Goal: Transaction & Acquisition: Download file/media

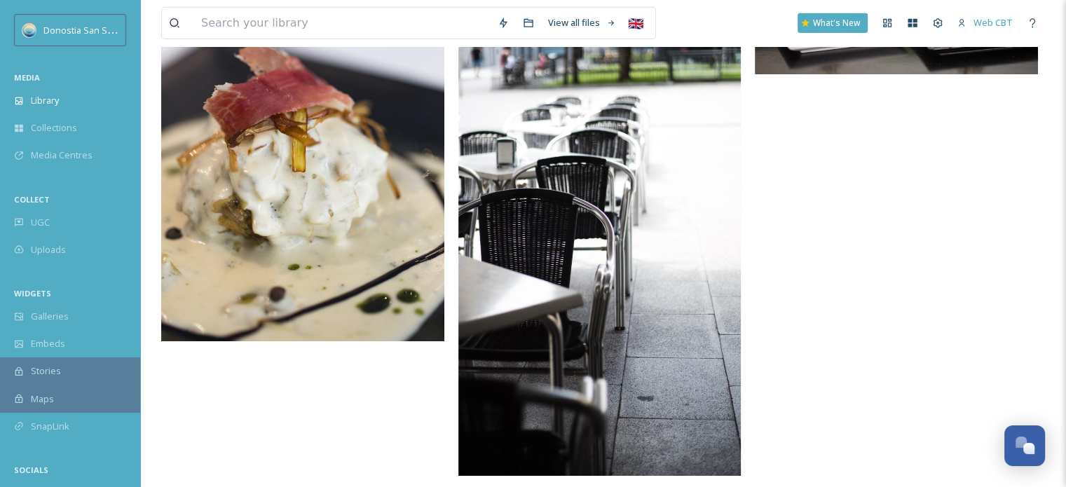
scroll to position [4646, 0]
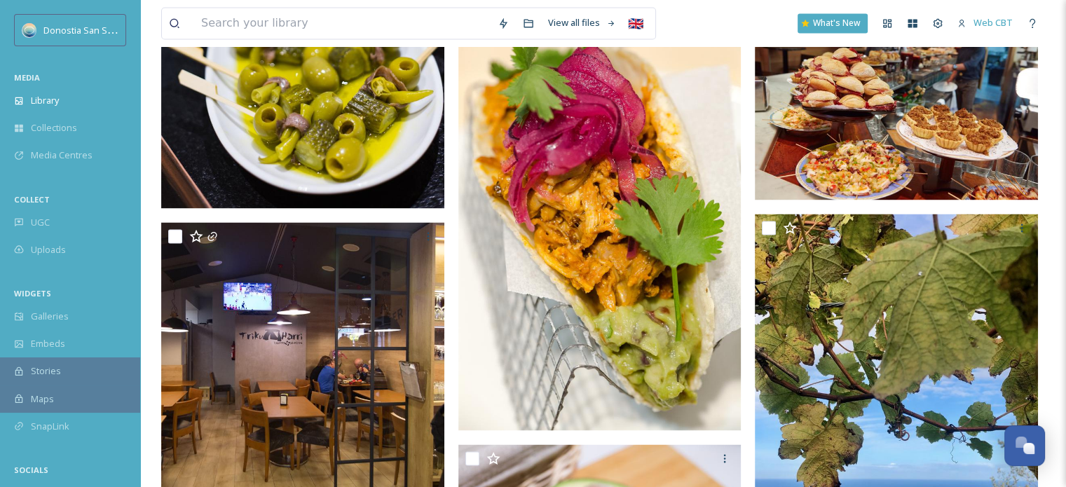
scroll to position [2244, 0]
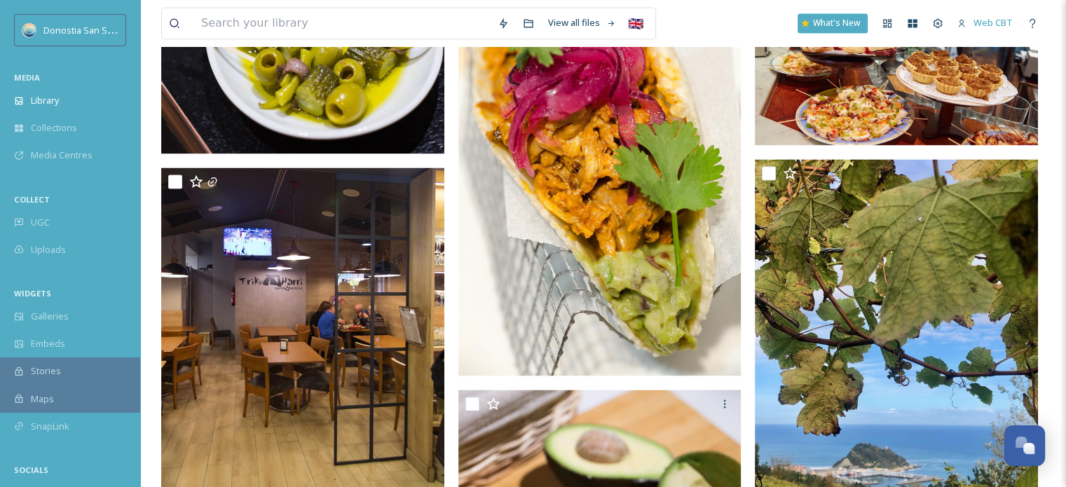
click at [935, 99] on img at bounding box center [896, 50] width 283 height 189
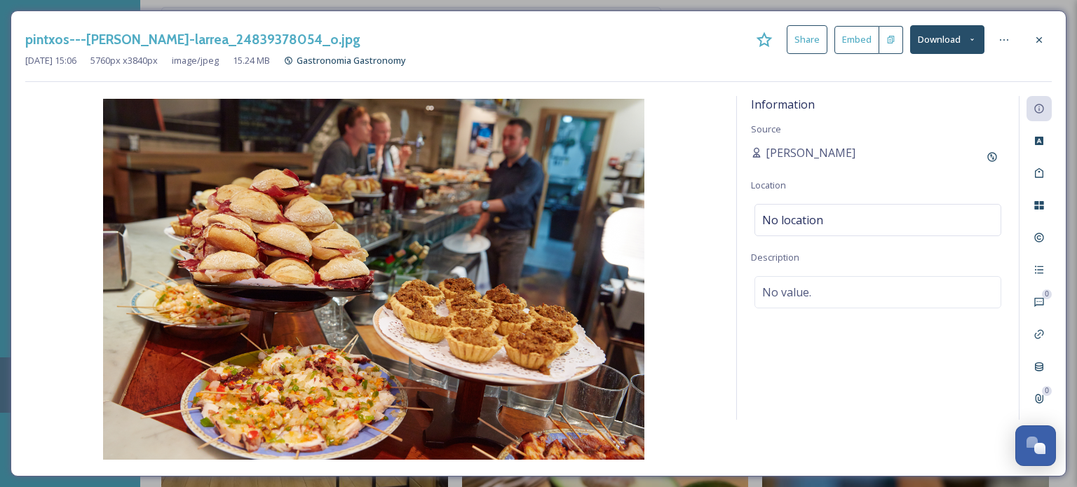
click at [975, 39] on icon at bounding box center [972, 39] width 9 height 9
click at [1045, 36] on div at bounding box center [1038, 39] width 25 height 25
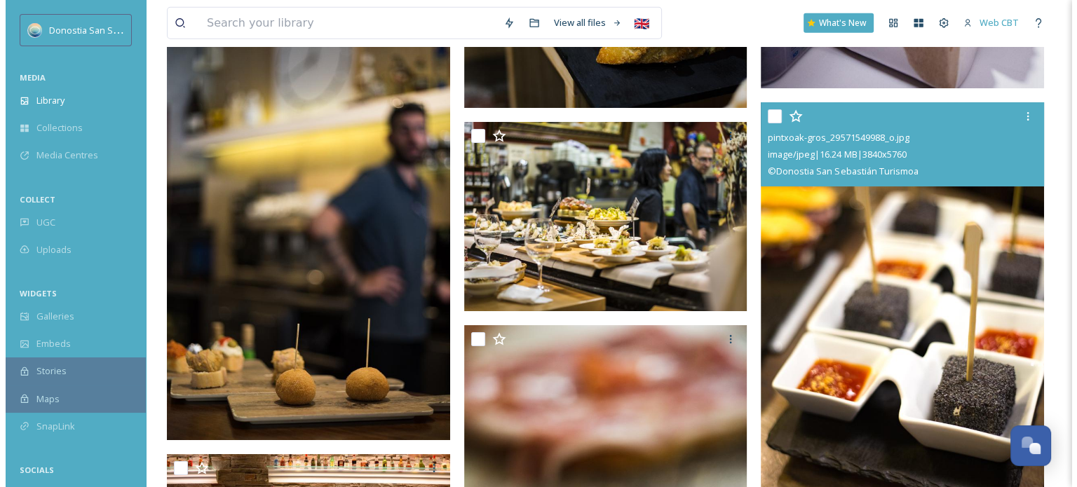
scroll to position [4067, 0]
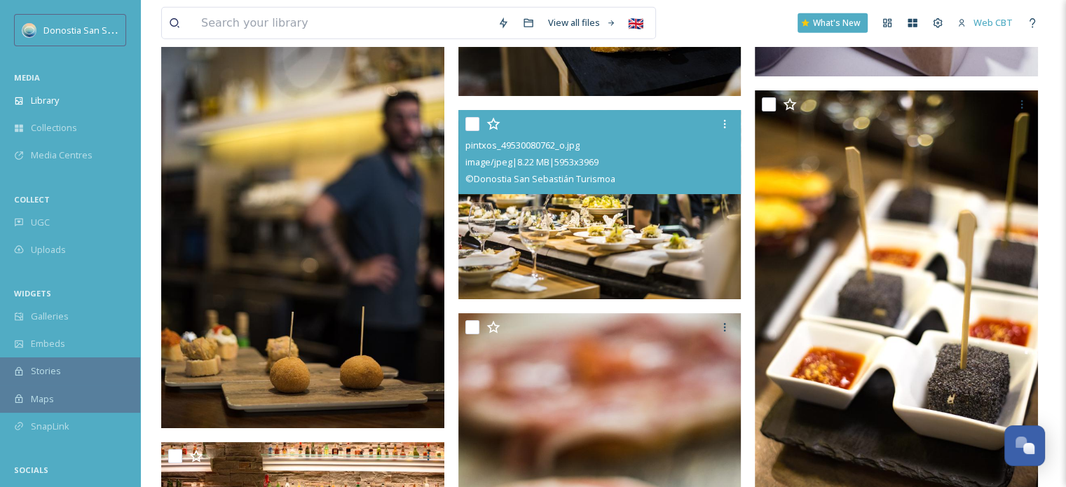
click at [617, 240] on img at bounding box center [600, 204] width 283 height 189
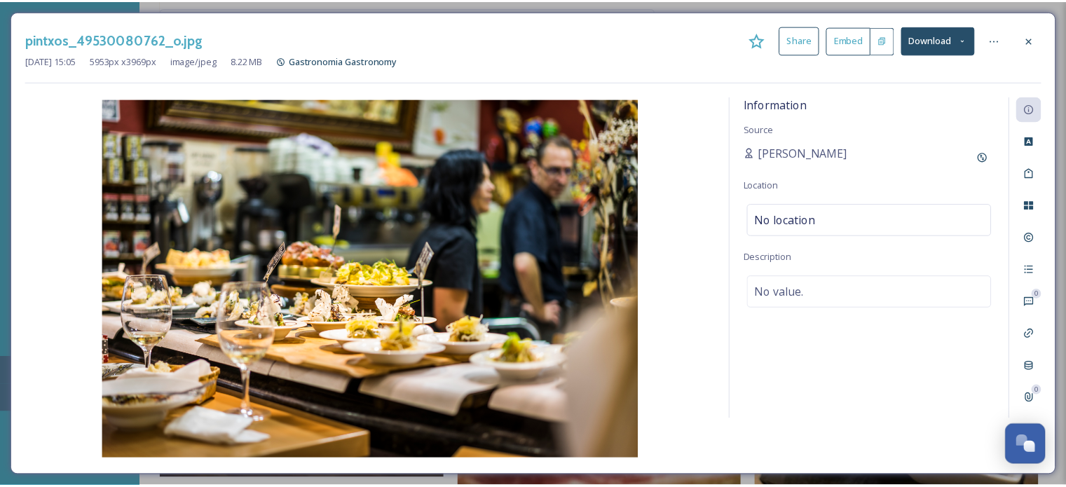
scroll to position [4112, 0]
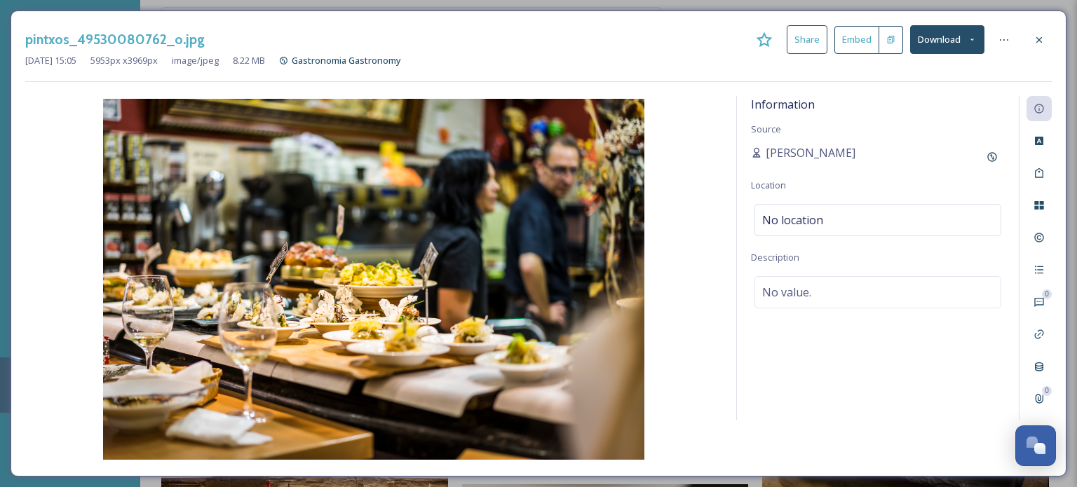
click at [980, 48] on button "Download" at bounding box center [947, 39] width 74 height 29
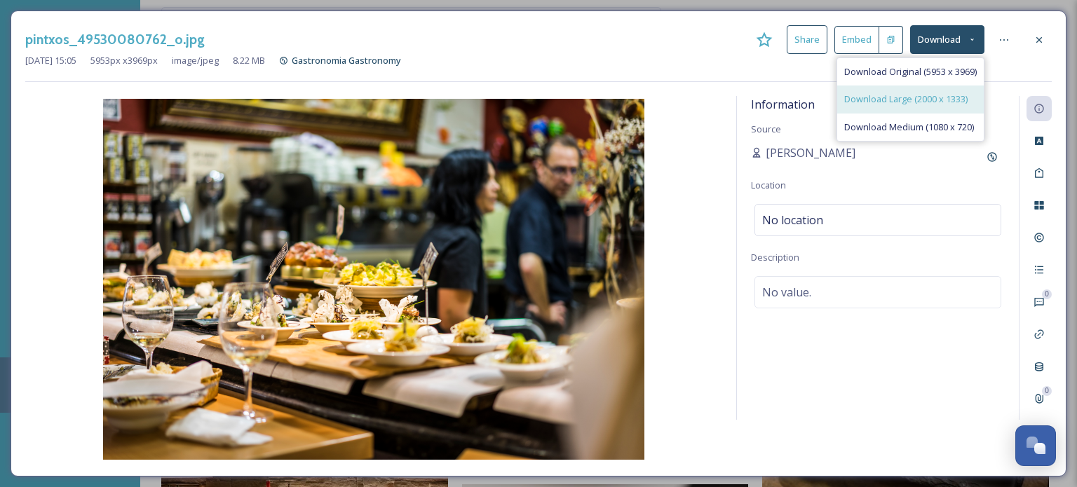
click at [964, 93] on span "Download Large (2000 x 1333)" at bounding box center [905, 99] width 123 height 13
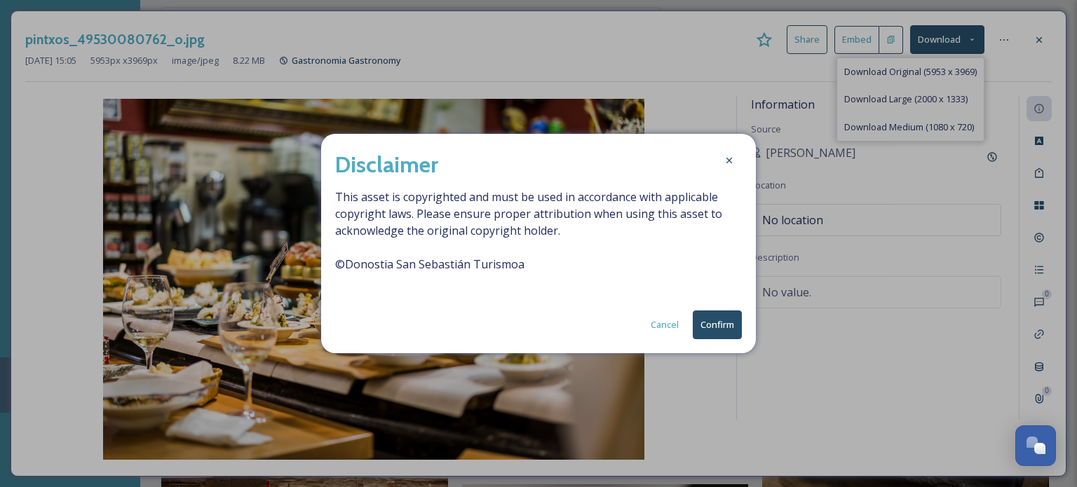
click at [701, 330] on button "Confirm" at bounding box center [717, 325] width 49 height 29
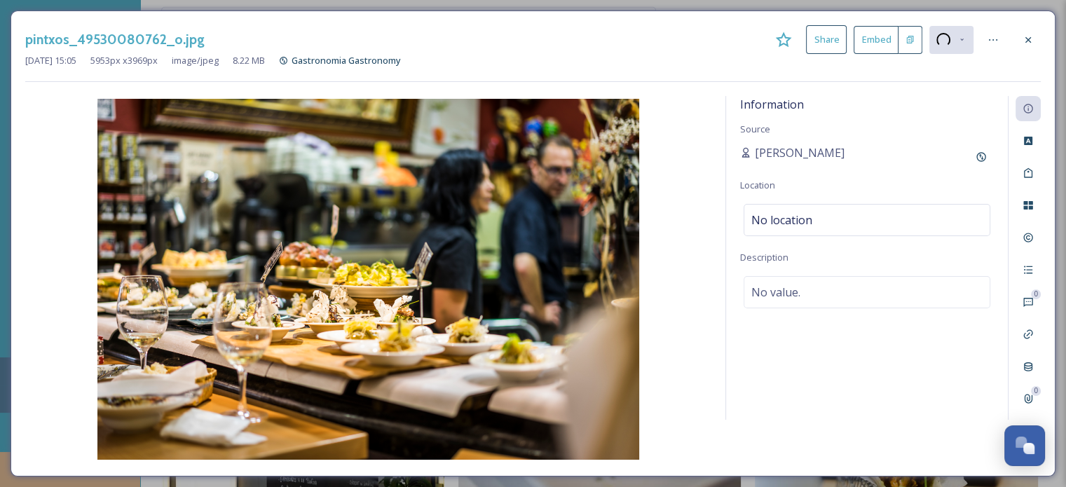
scroll to position [4463, 0]
click at [1033, 41] on div at bounding box center [1028, 39] width 25 height 25
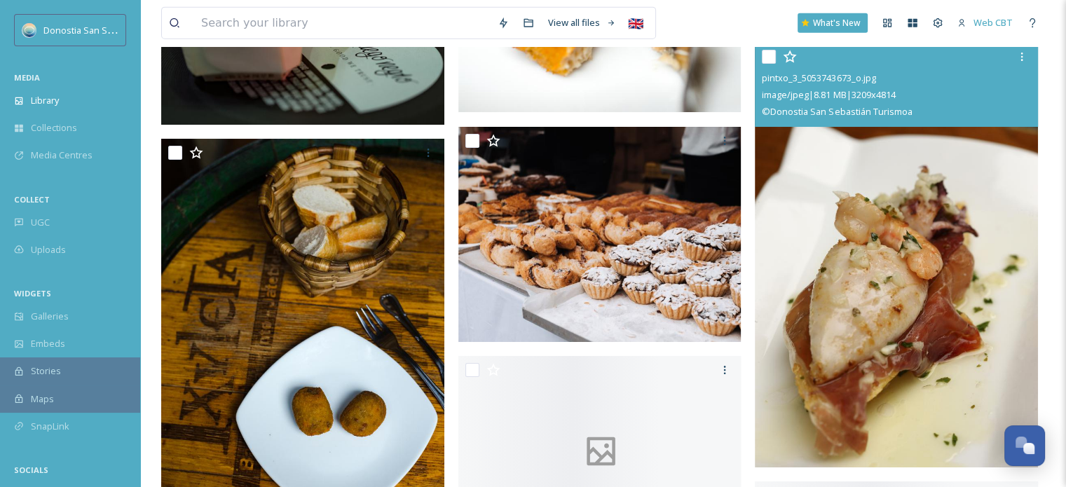
scroll to position [8810, 0]
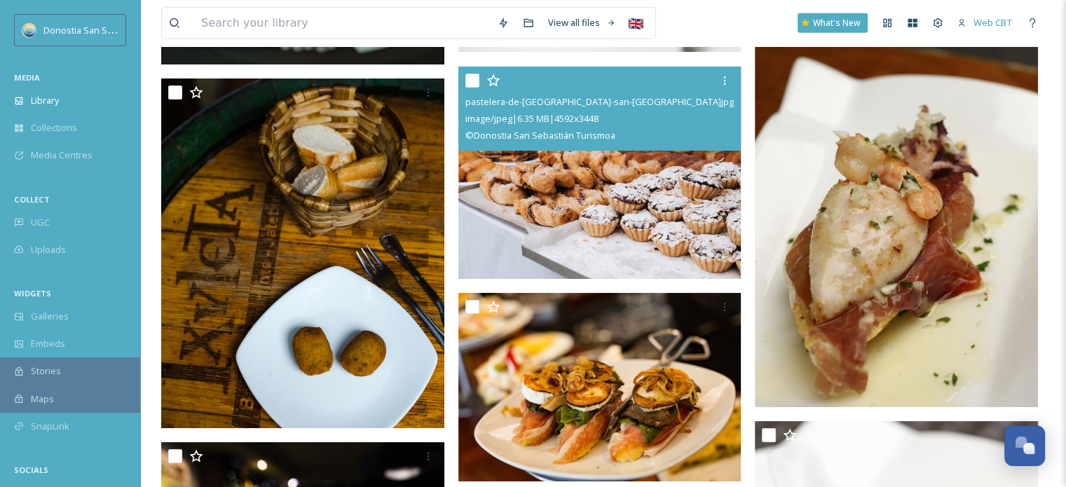
click at [581, 206] on img at bounding box center [600, 172] width 283 height 213
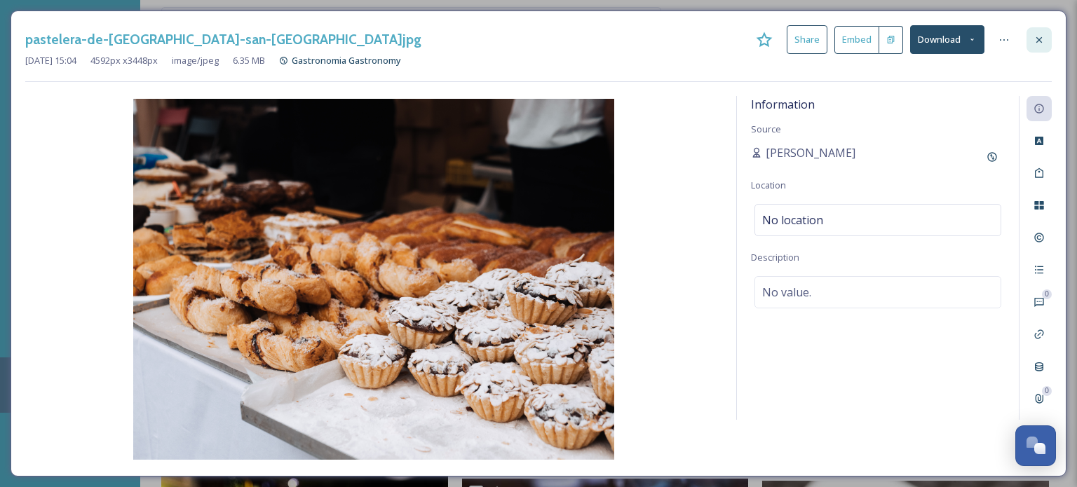
click at [1033, 36] on icon at bounding box center [1038, 39] width 11 height 11
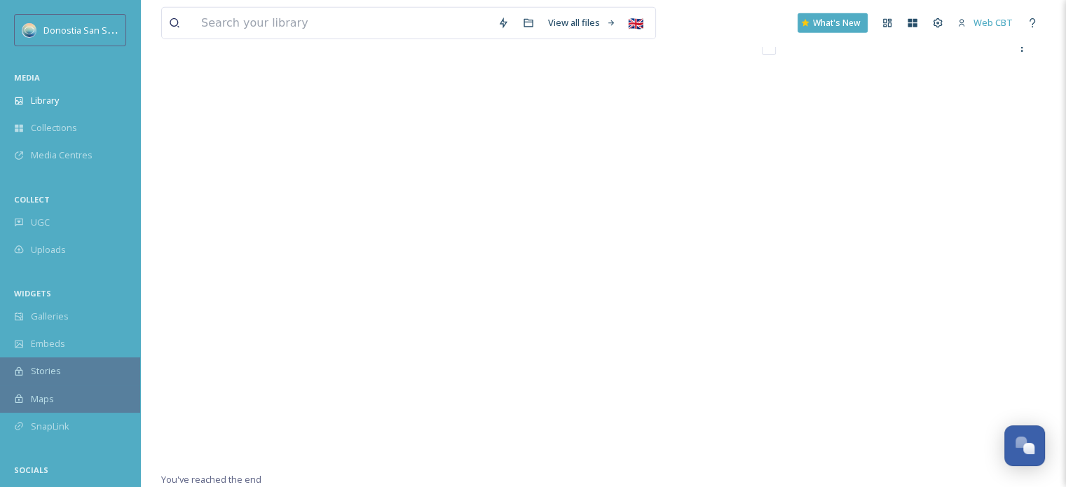
scroll to position [19629, 0]
